Goal: Task Accomplishment & Management: Complete application form

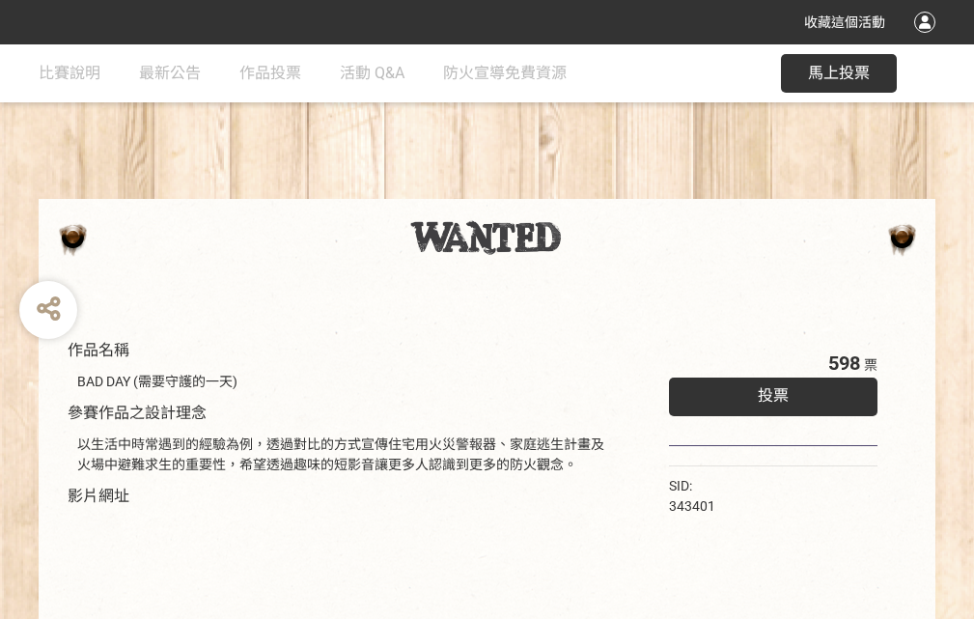
click at [927, 41] on div "收藏這個活動" at bounding box center [487, 22] width 974 height 44
click at [603, 190] on div "作品名稱 BAD DAY (需要守護的一天) 參賽作品之設計理念 以生活中時常遇到的經驗為例，透過對比的方式宣傳住宅用火災警報器、家庭逃生計畫及火場中避難求生…" at bounding box center [487, 450] width 974 height 812
click at [768, 391] on span "投票" at bounding box center [773, 395] width 31 height 18
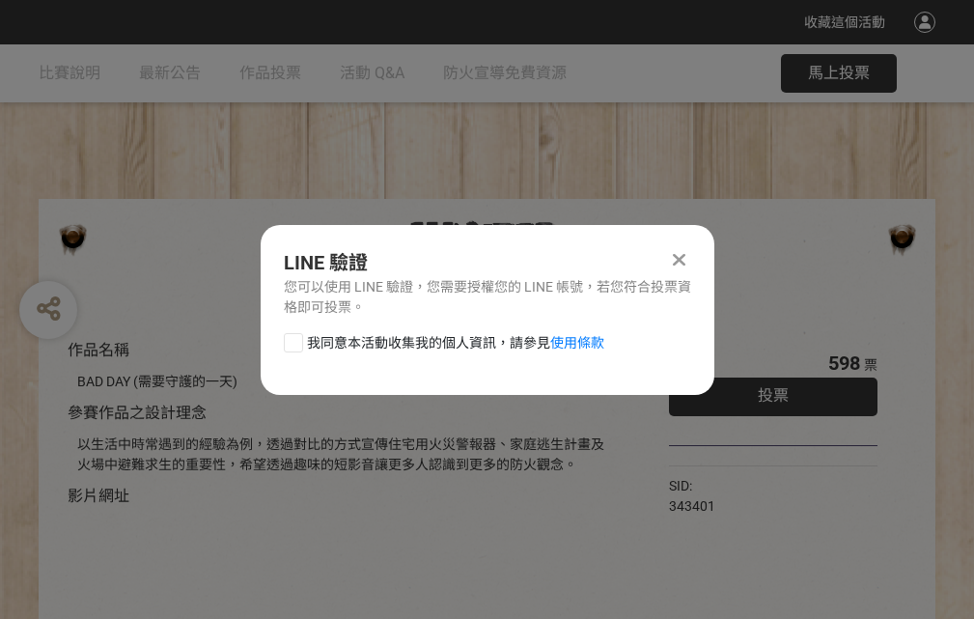
click at [291, 339] on div at bounding box center [293, 342] width 19 height 19
checkbox input "true"
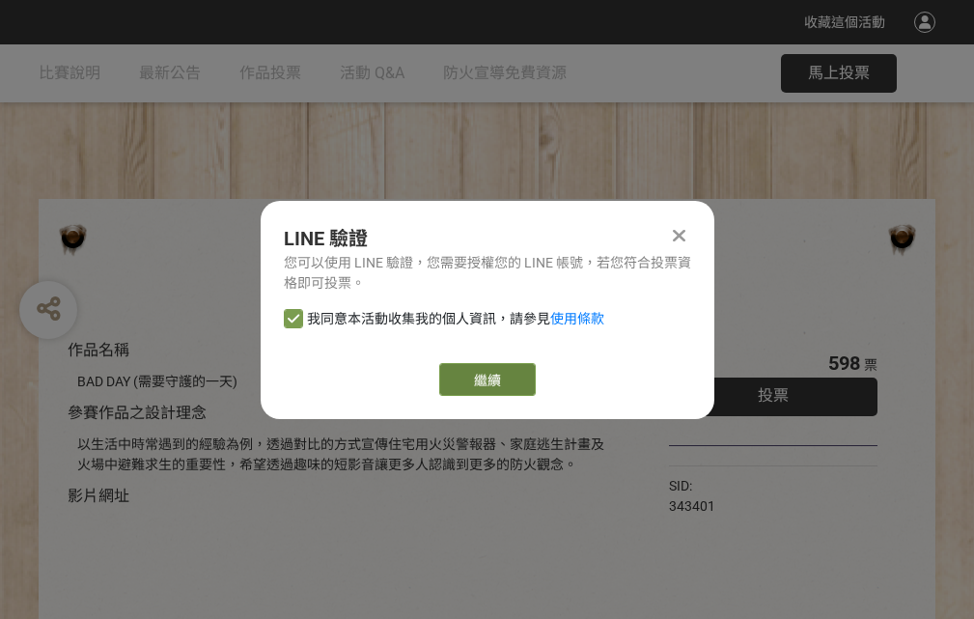
click at [485, 379] on link "繼續" at bounding box center [487, 379] width 96 height 33
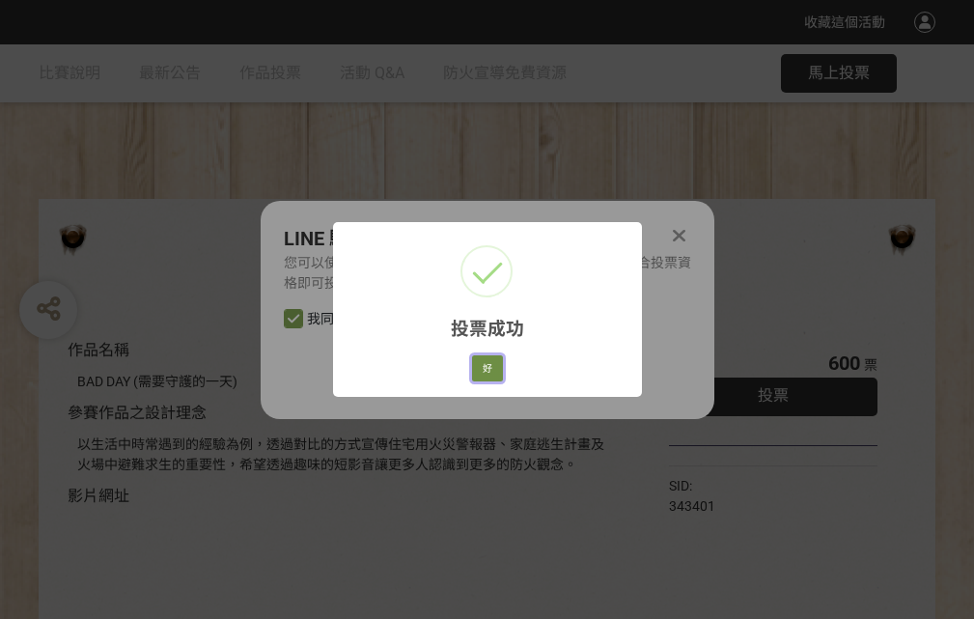
click at [482, 365] on button "好" at bounding box center [487, 368] width 31 height 27
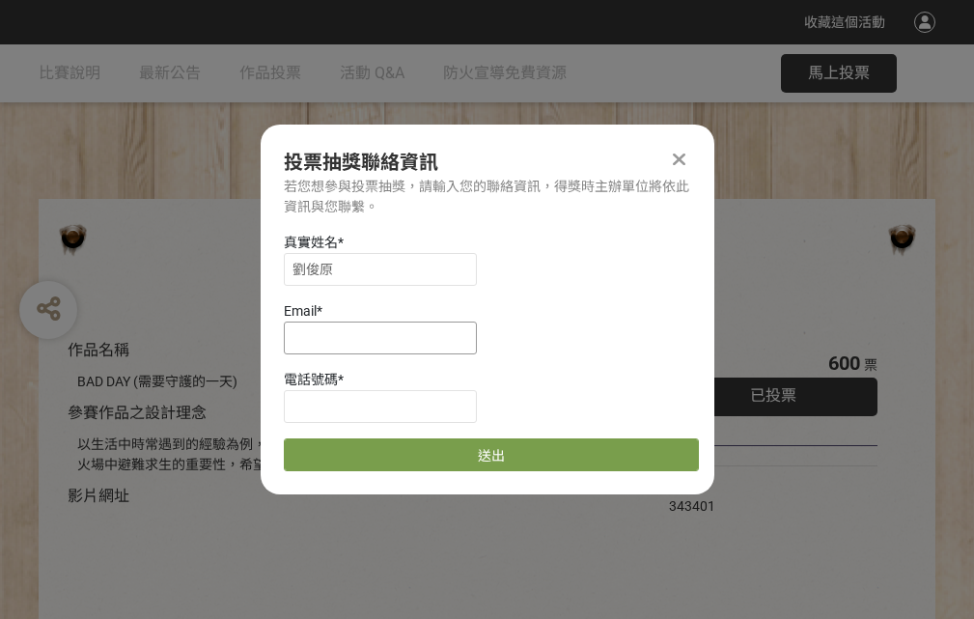
click at [386, 337] on input at bounding box center [380, 337] width 193 height 33
type input "[EMAIL_ADDRESS][DOMAIN_NAME]"
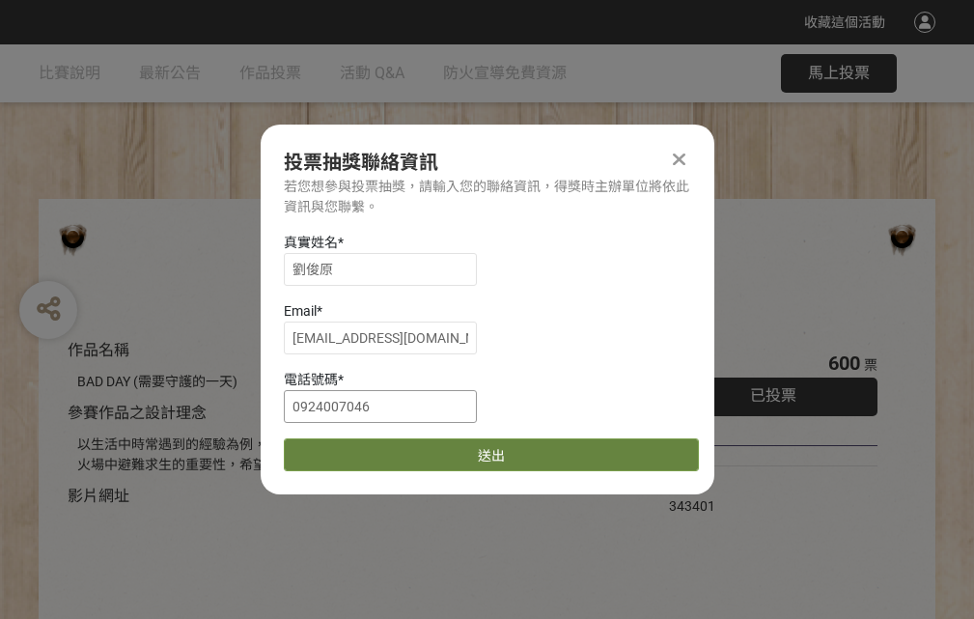
type input "0924007046"
click at [339, 448] on button "送出" at bounding box center [491, 454] width 415 height 33
